Goal: Find specific page/section: Find specific page/section

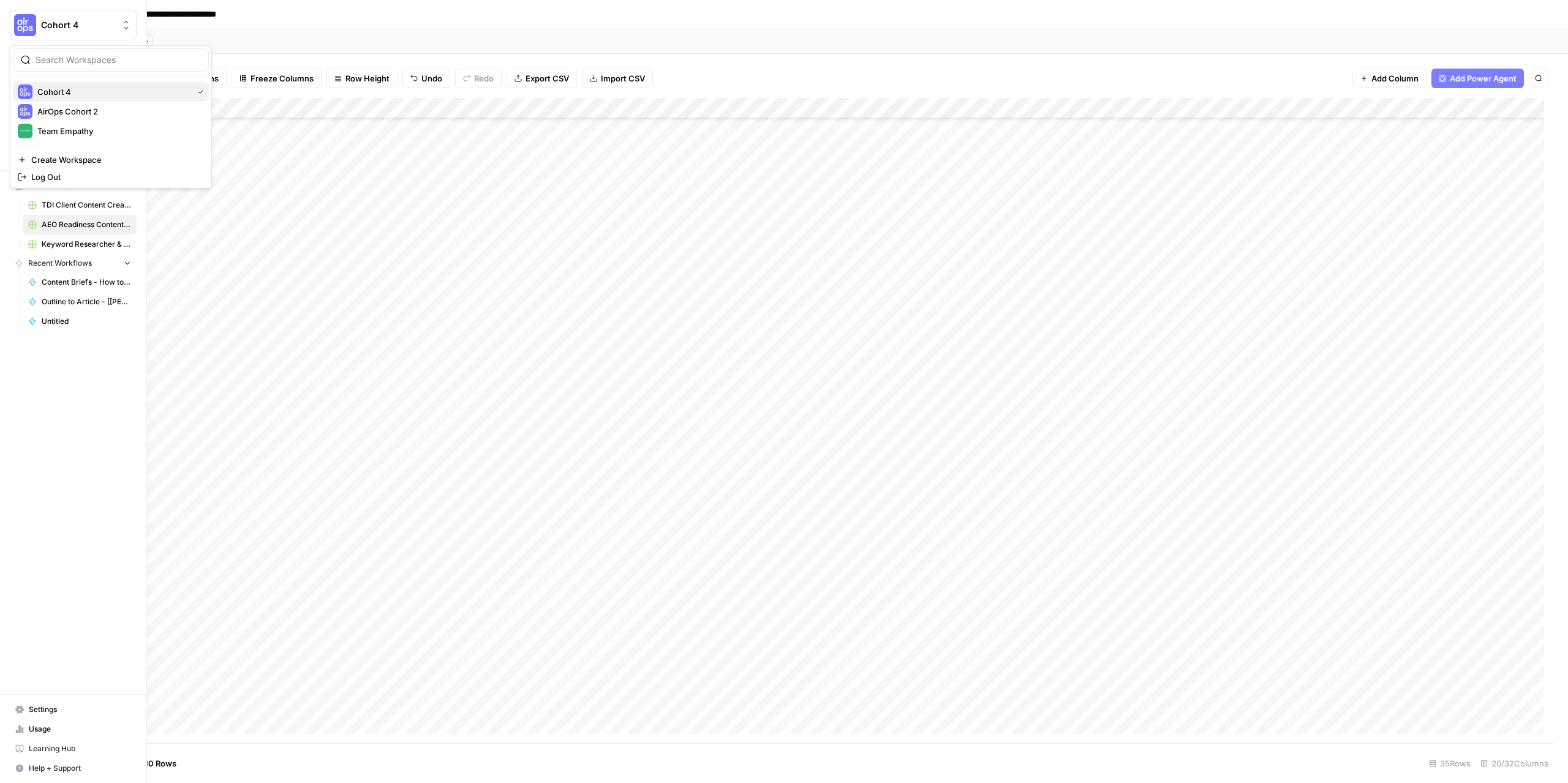
scroll to position [133, 745]
click at [69, 131] on span "Team Empathy" at bounding box center [118, 131] width 162 height 12
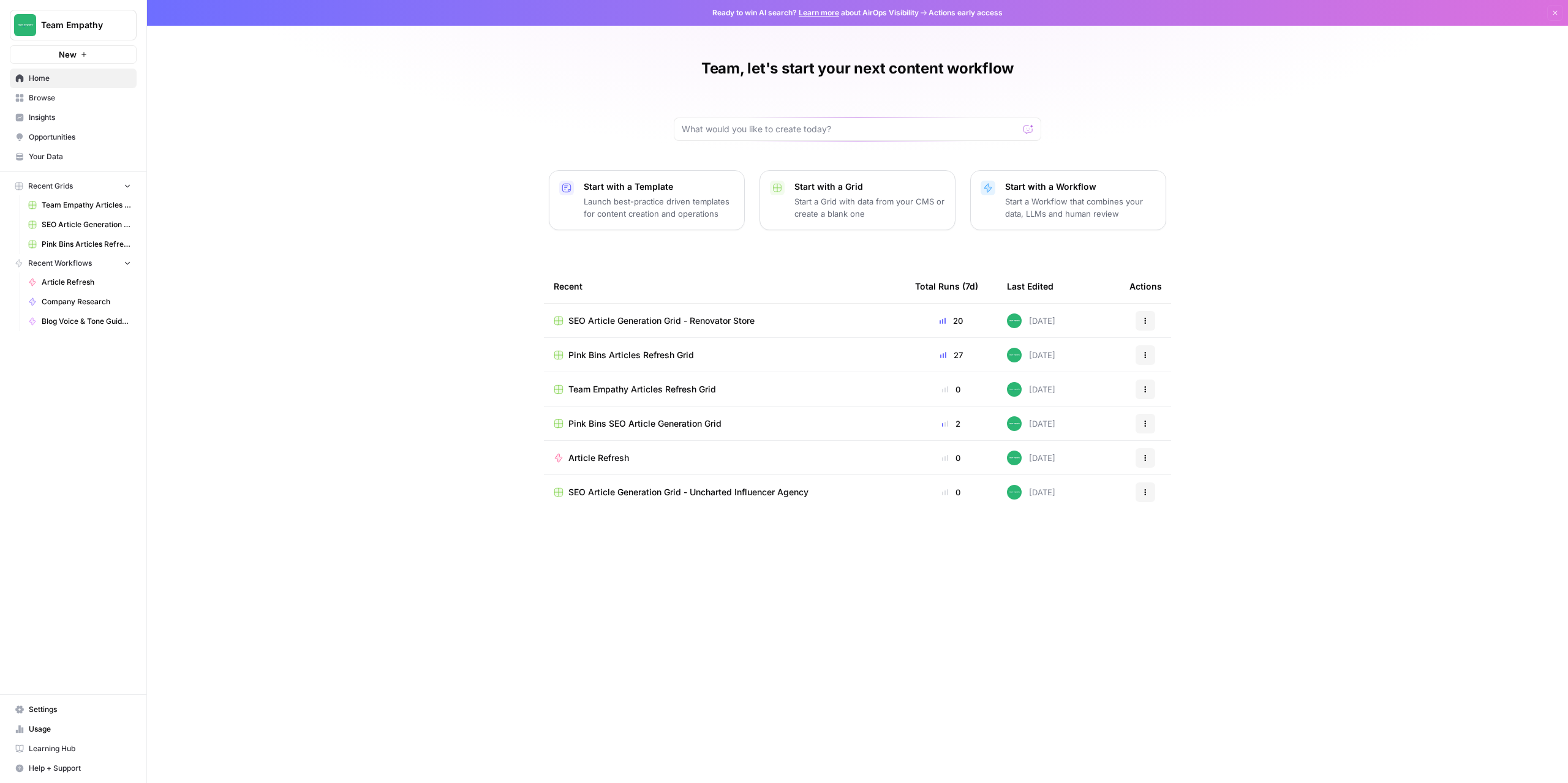
click at [675, 318] on span "SEO Article Generation Grid - Renovator Store" at bounding box center [661, 321] width 186 height 12
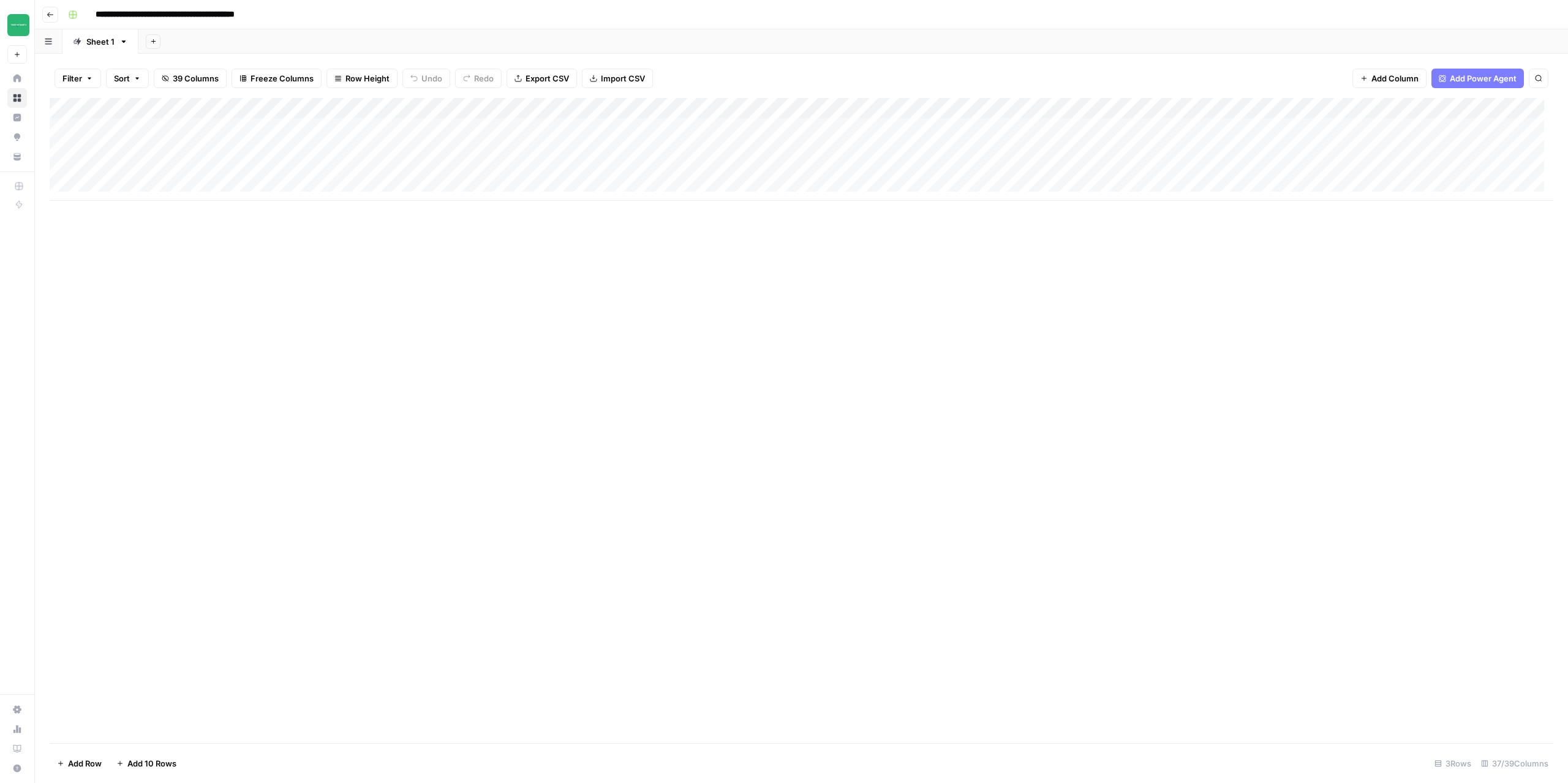
click at [243, 309] on div "Add Column" at bounding box center [802, 421] width 1504 height 646
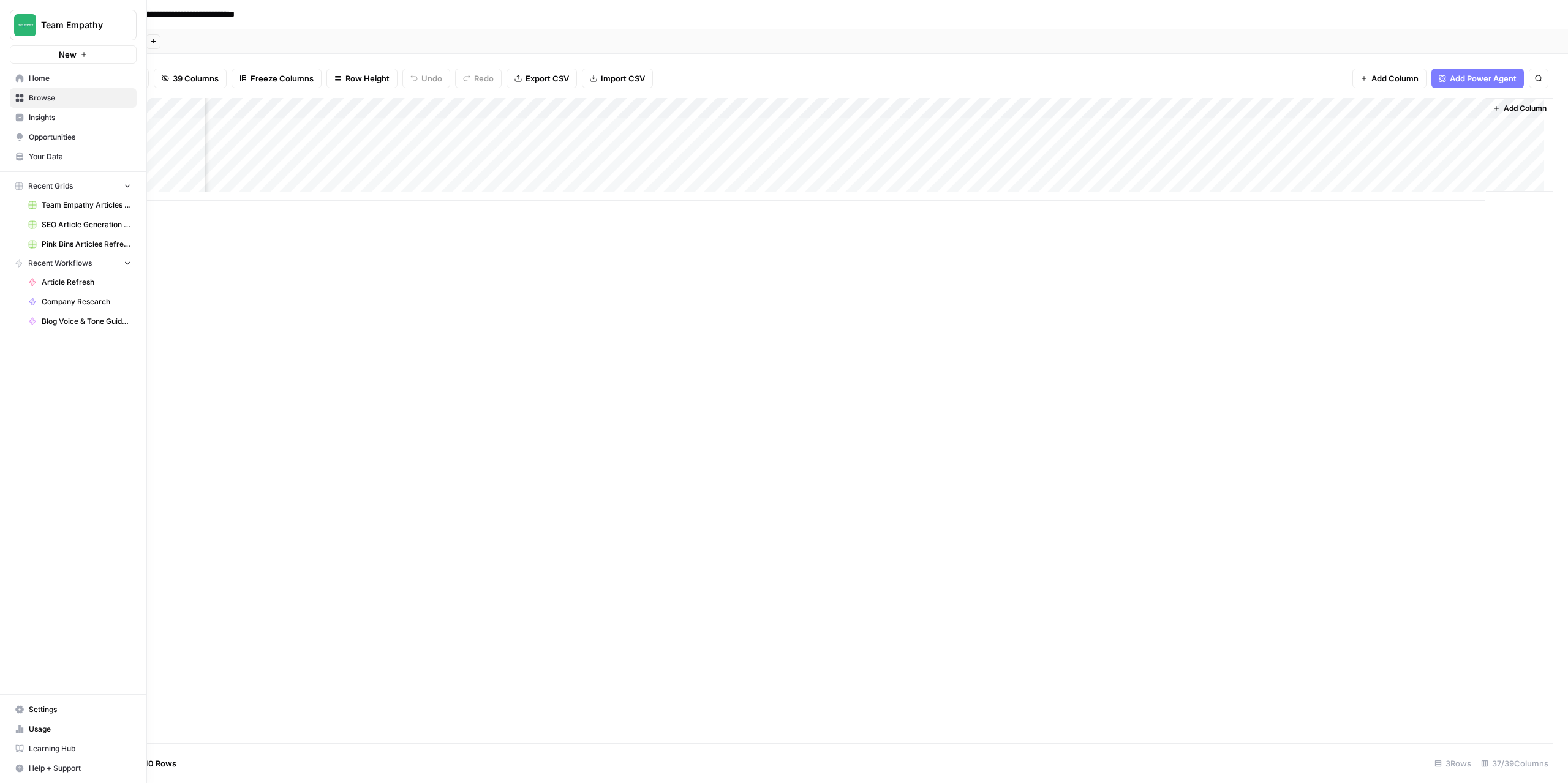
click at [55, 160] on span "Your Data" at bounding box center [79, 157] width 102 height 11
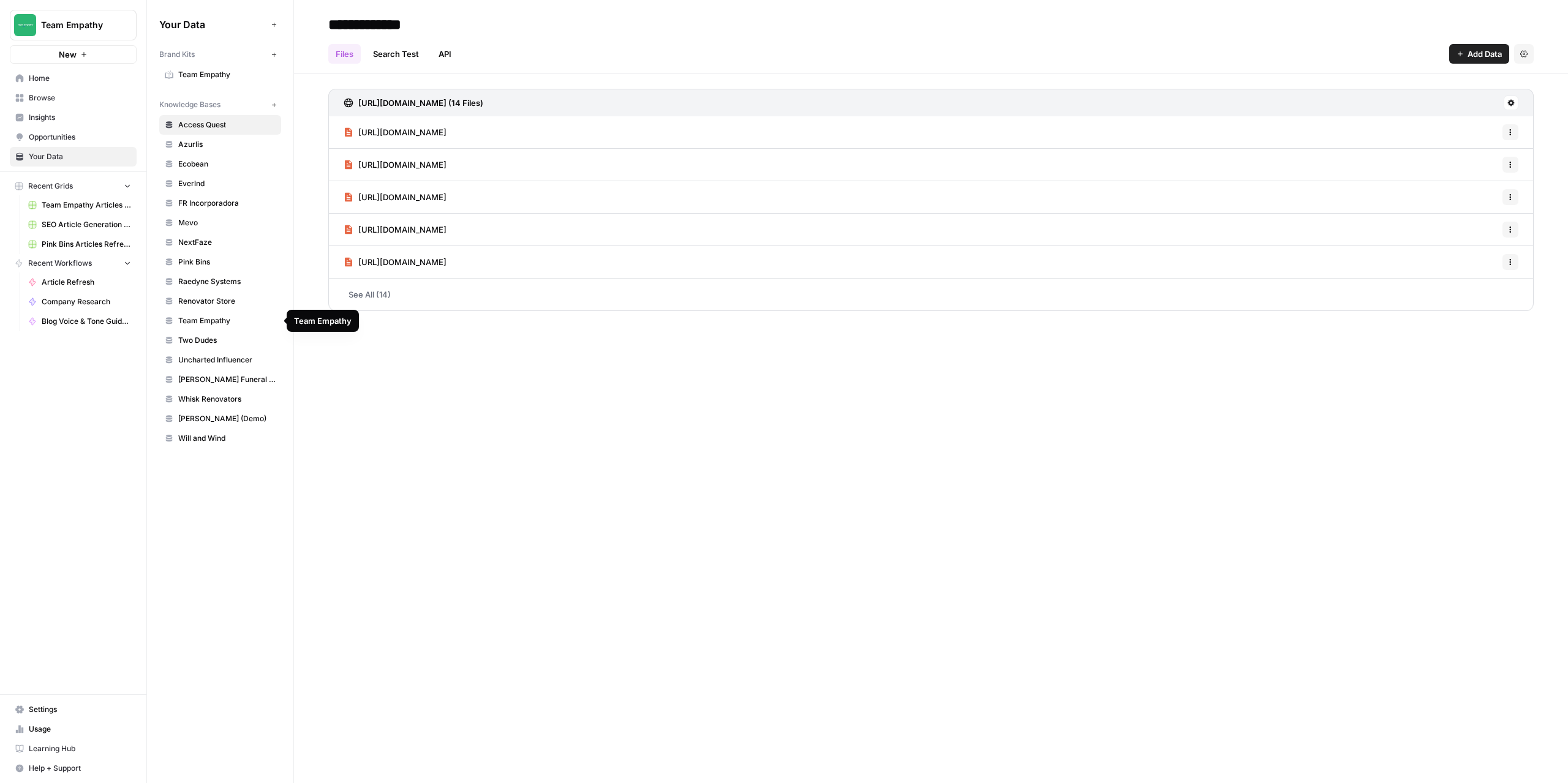
click at [208, 304] on span "Renovator Store" at bounding box center [226, 302] width 97 height 11
click at [50, 76] on span "Home" at bounding box center [79, 78] width 102 height 11
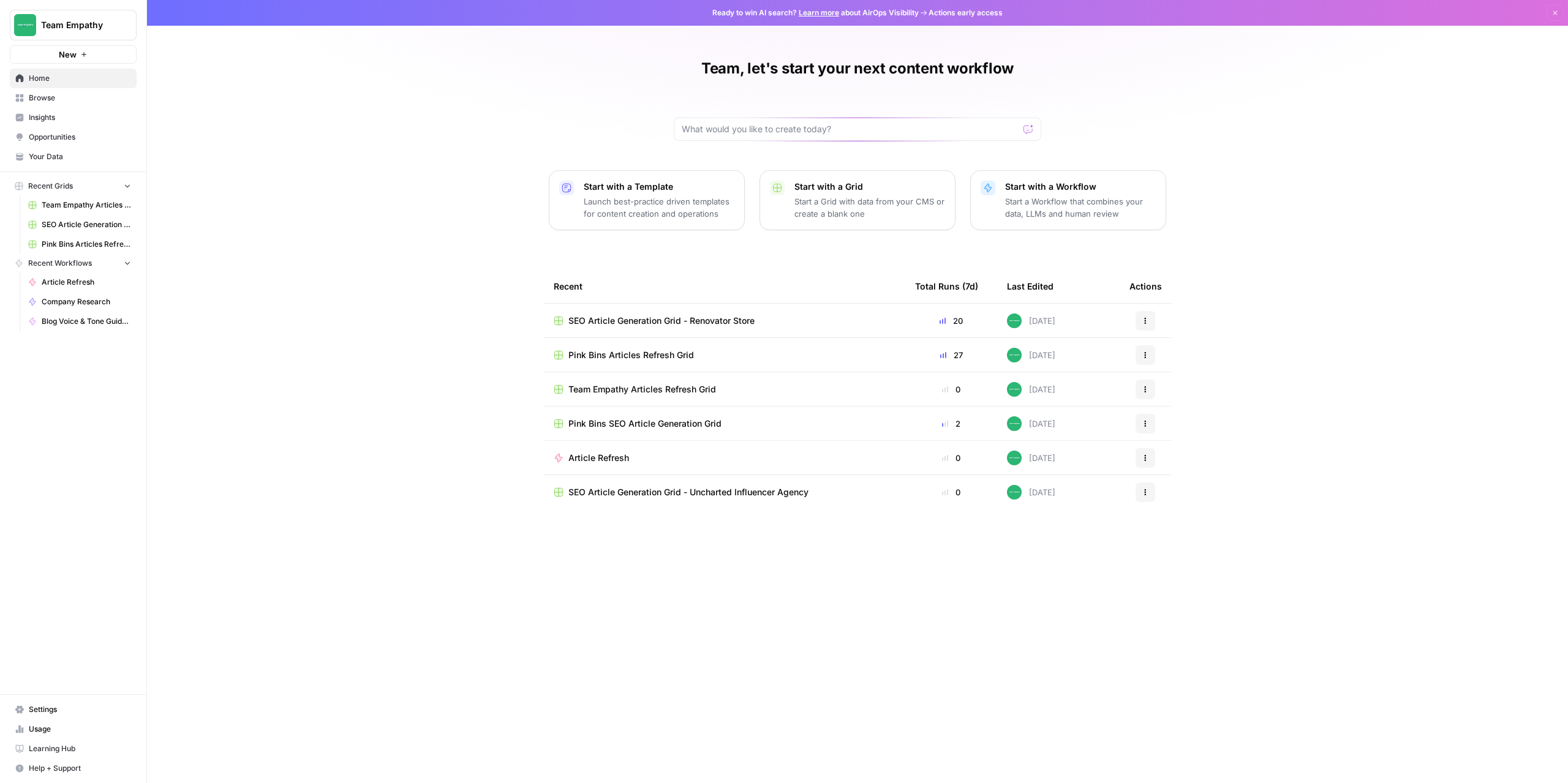
click at [677, 319] on span "SEO Article Generation Grid - Renovator Store" at bounding box center [661, 321] width 186 height 12
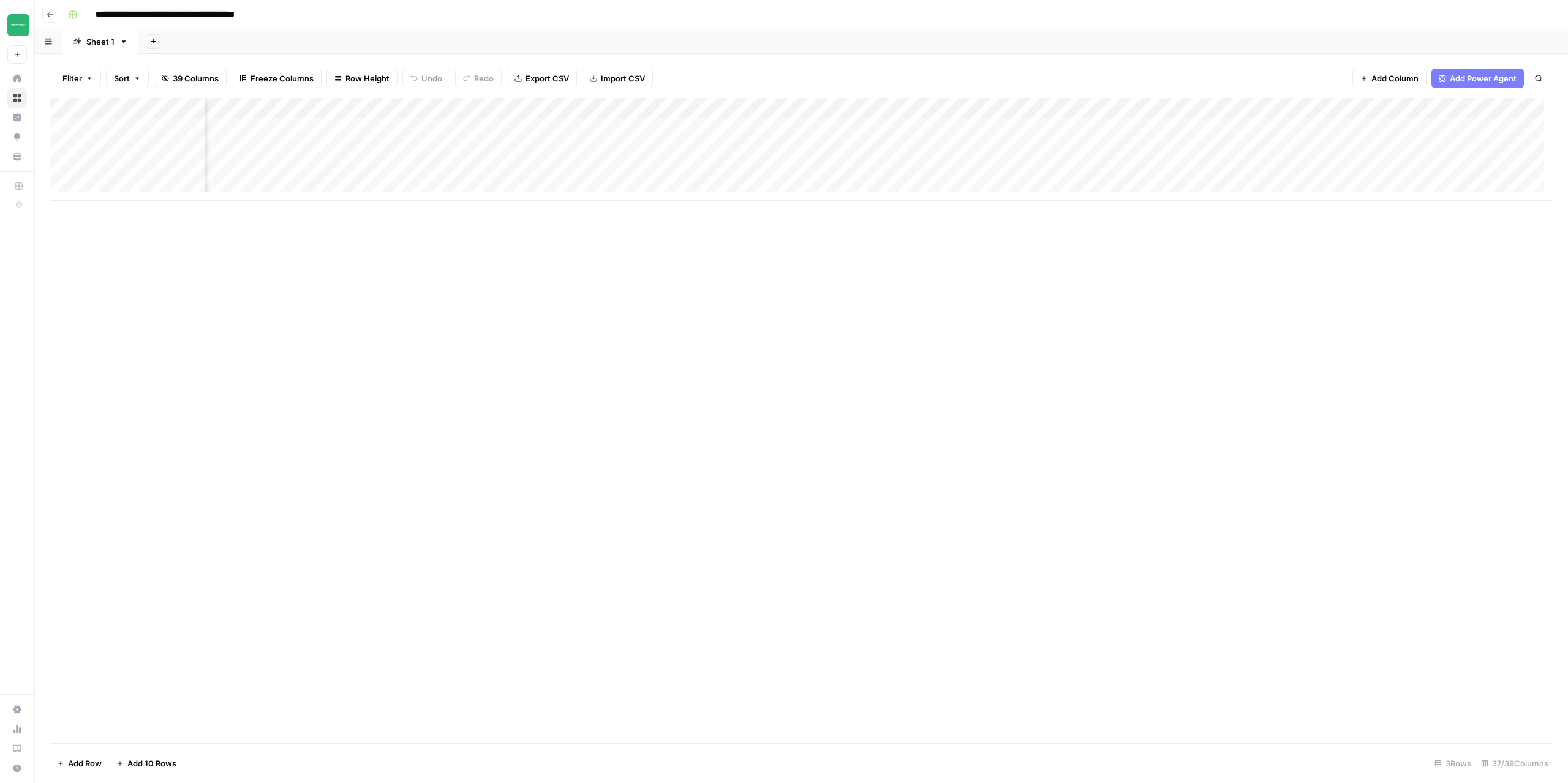
scroll to position [0, 2990]
click at [913, 127] on div "Add Column" at bounding box center [802, 149] width 1504 height 103
click at [912, 169] on div "Add Column" at bounding box center [802, 149] width 1504 height 103
